Goal: Information Seeking & Learning: Learn about a topic

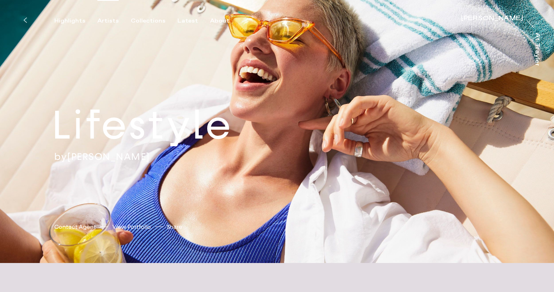
click at [109, 18] on div "Artists" at bounding box center [107, 20] width 21 height 7
click at [106, 21] on div "Artists" at bounding box center [107, 20] width 21 height 7
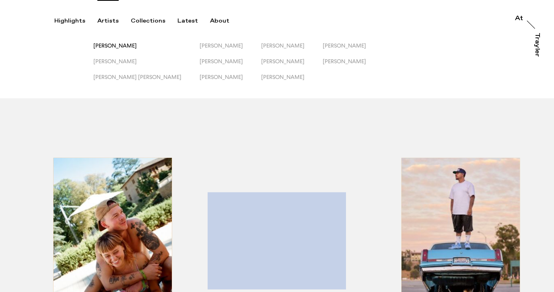
click at [134, 47] on span "[PERSON_NAME]" at bounding box center [114, 45] width 43 height 6
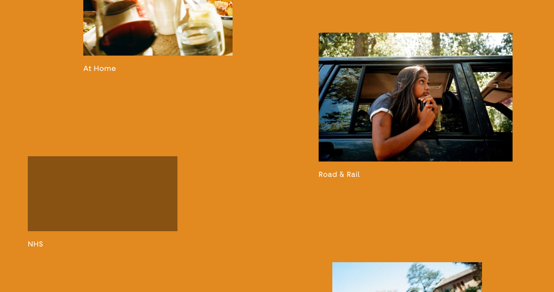
scroll to position [935, 0]
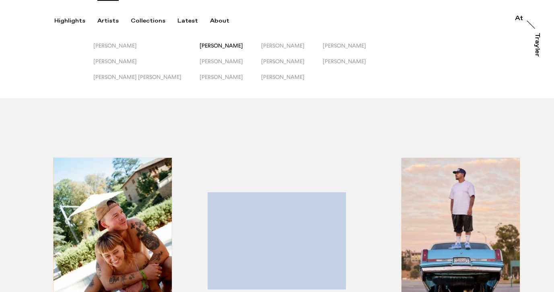
click at [199, 46] on span "[PERSON_NAME]" at bounding box center [220, 45] width 43 height 6
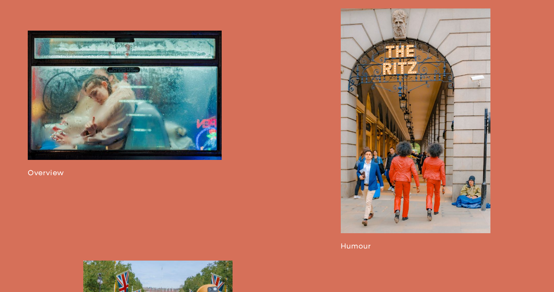
scroll to position [478, 0]
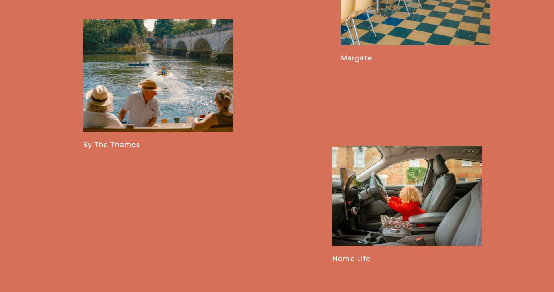
scroll to position [1273, 0]
